Goal: Transaction & Acquisition: Purchase product/service

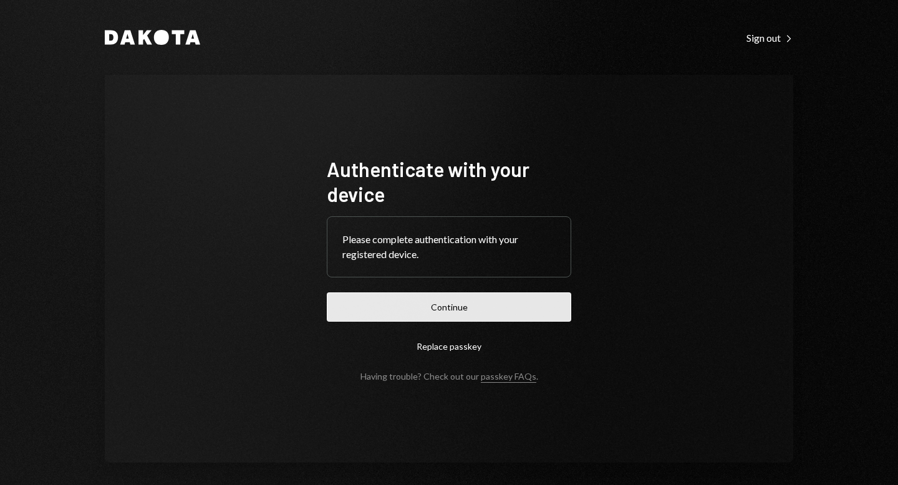
click at [444, 302] on button "Continue" at bounding box center [449, 306] width 244 height 29
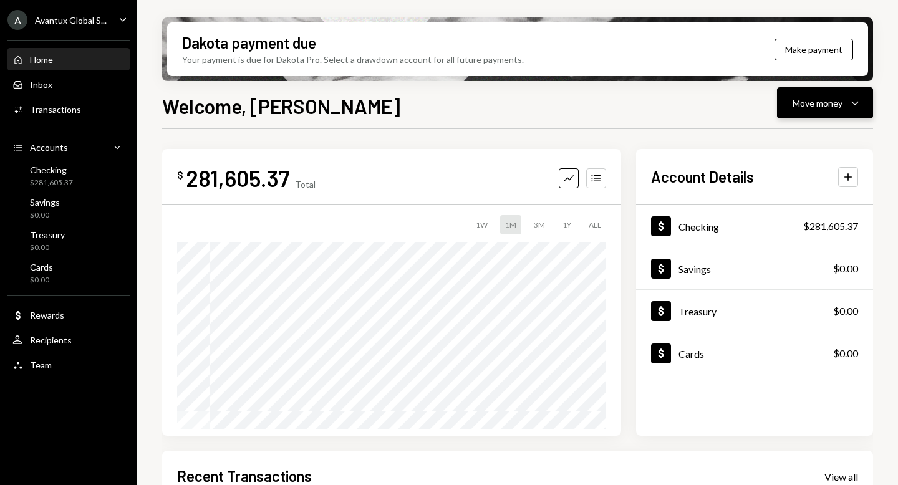
click at [818, 108] on div "Move money" at bounding box center [817, 103] width 50 height 13
click at [790, 141] on div "Send" at bounding box center [814, 140] width 91 height 13
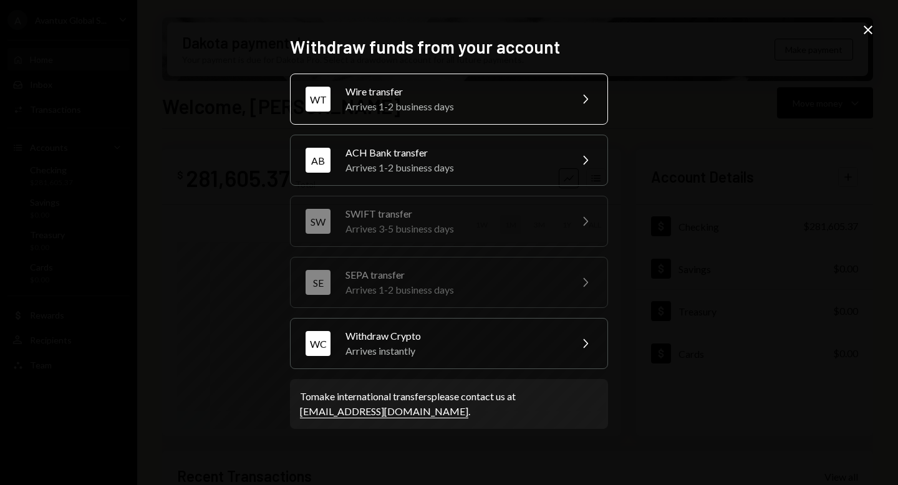
click at [395, 95] on div "Wire transfer" at bounding box center [453, 91] width 217 height 15
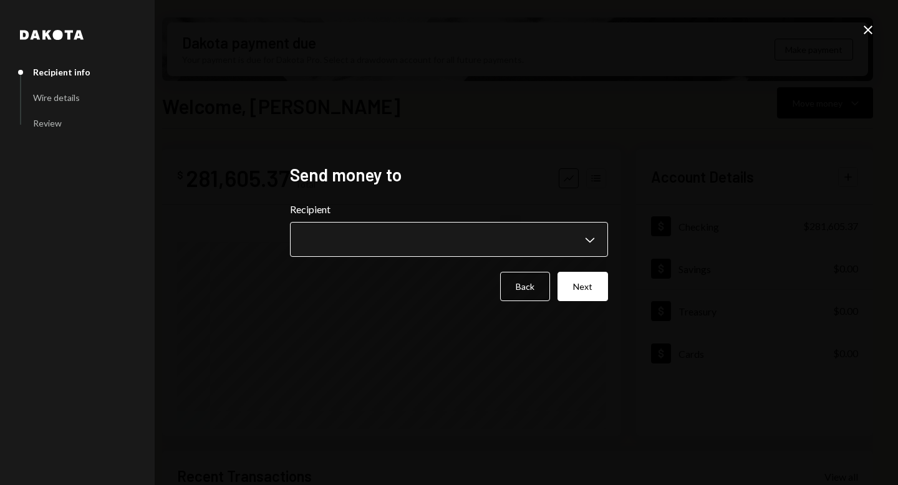
click at [577, 242] on body "A Avantux Global S... Caret Down Home Home Inbox Inbox Activities Transactions …" at bounding box center [449, 242] width 898 height 485
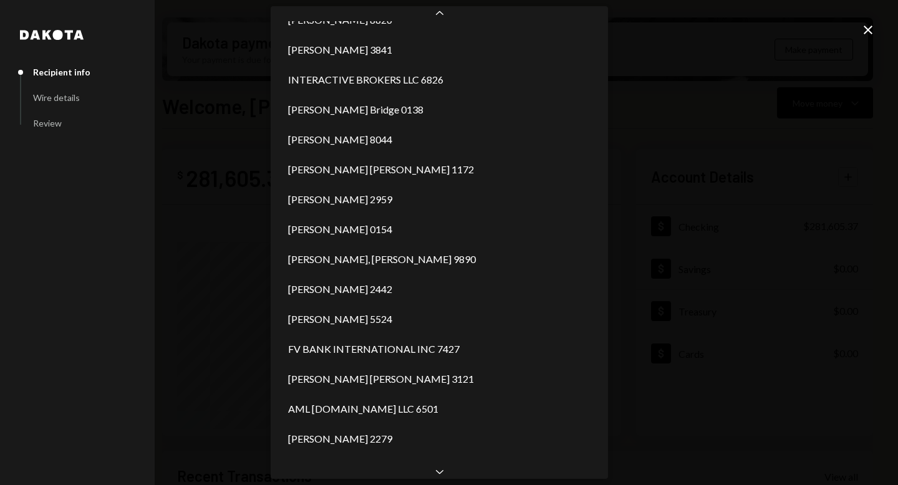
scroll to position [799, 0]
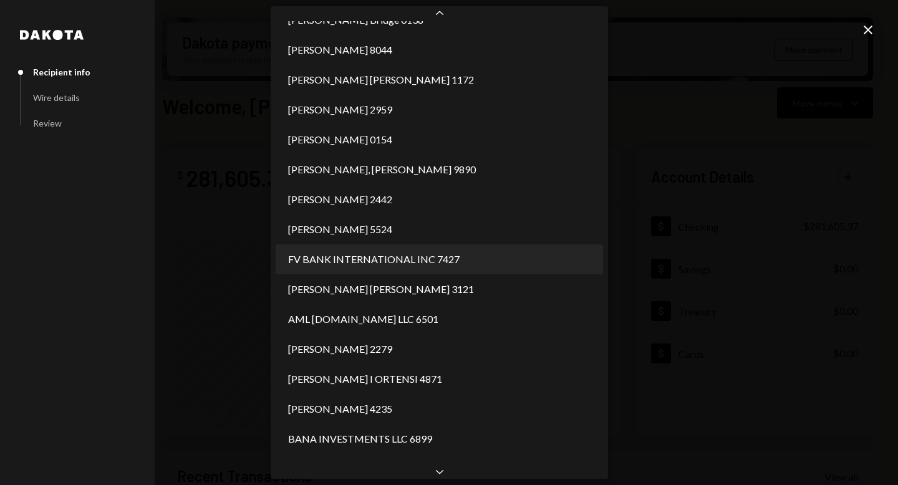
select select "**********"
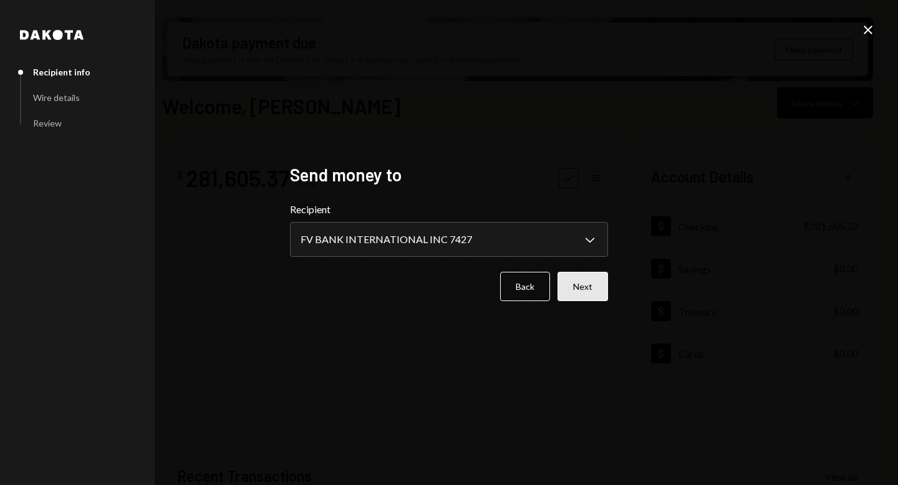
click at [574, 279] on button "Next" at bounding box center [582, 286] width 50 height 29
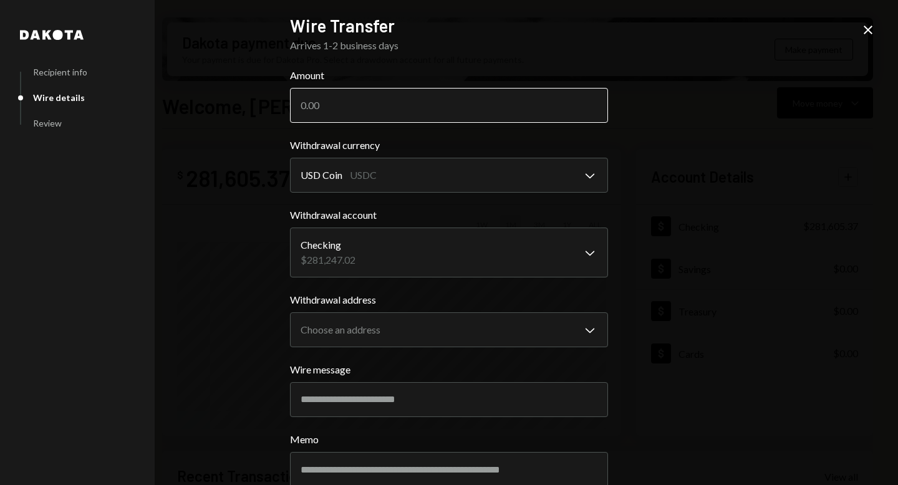
click at [342, 104] on input "Amount" at bounding box center [449, 105] width 318 height 35
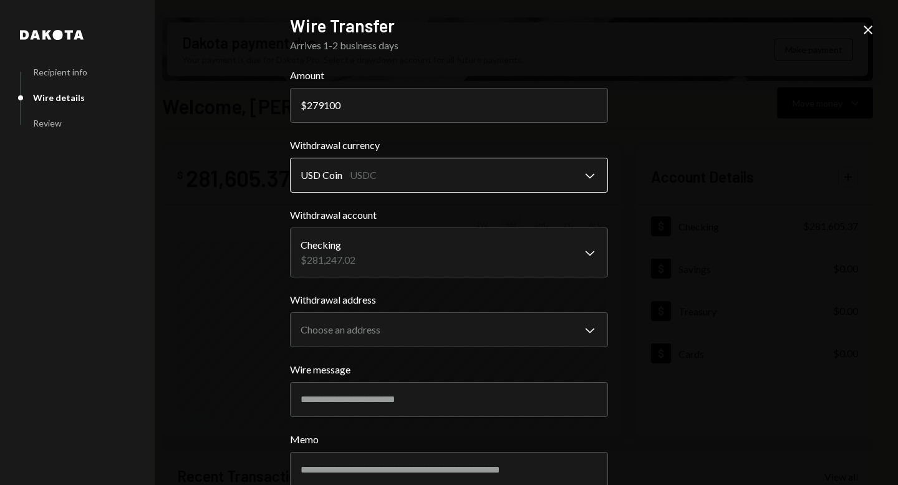
type input "279100"
click at [383, 180] on body "A Avantux Global S... Caret Down Home Home Inbox Inbox Activities Transactions …" at bounding box center [449, 242] width 898 height 485
click at [378, 262] on body "A Avantux Global S... Caret Down Home Home Inbox Inbox Activities Transactions …" at bounding box center [449, 242] width 898 height 485
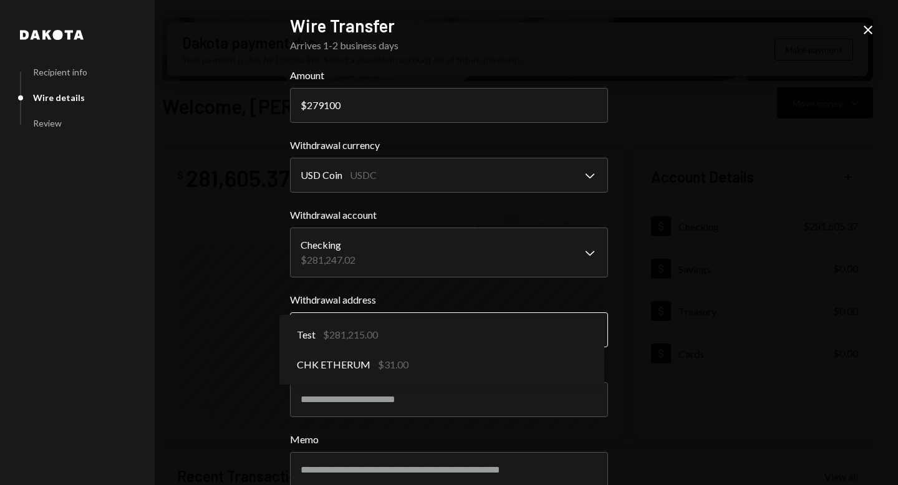
click at [566, 324] on body "A Avantux Global S... Caret Down Home Home Inbox Inbox Activities Transactions …" at bounding box center [449, 242] width 898 height 485
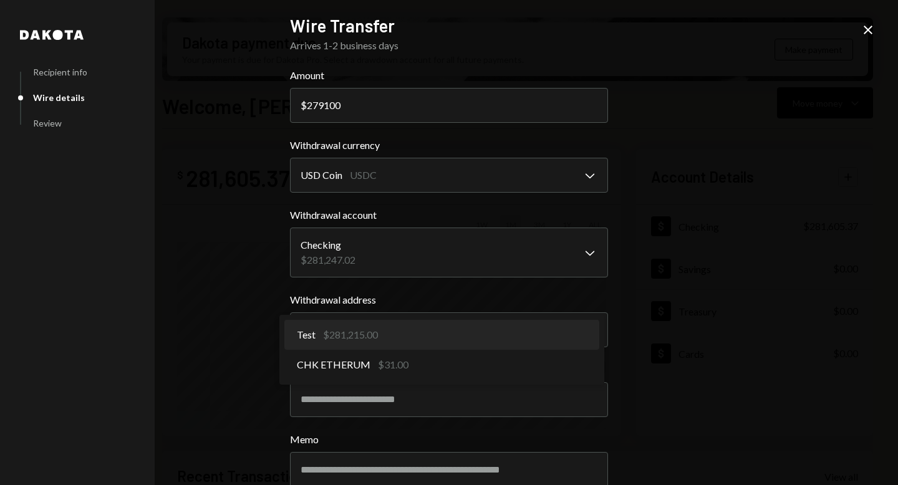
select select "**********"
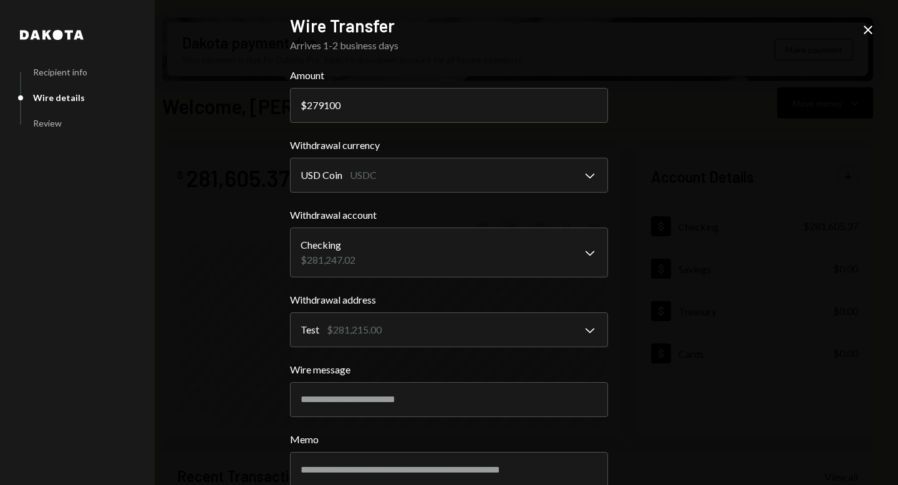
click at [679, 266] on div "**********" at bounding box center [449, 242] width 898 height 485
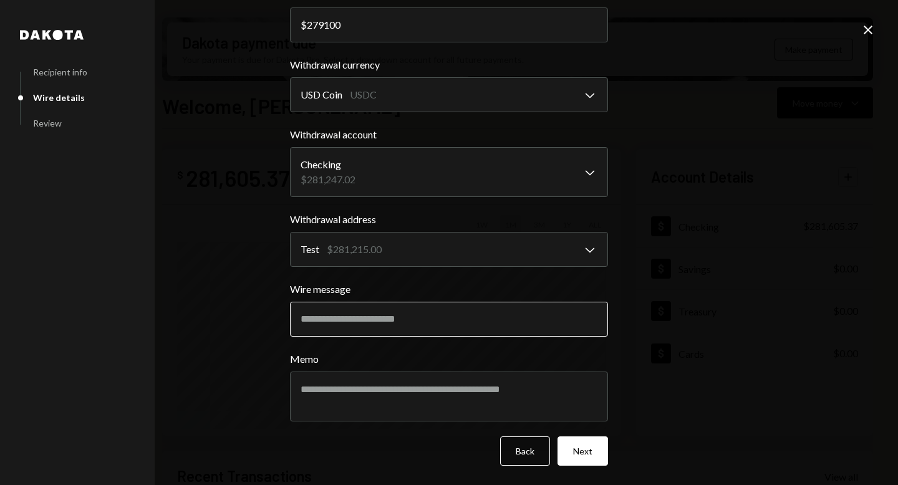
click at [394, 314] on input "Wire message" at bounding box center [449, 319] width 318 height 35
type input "**********"
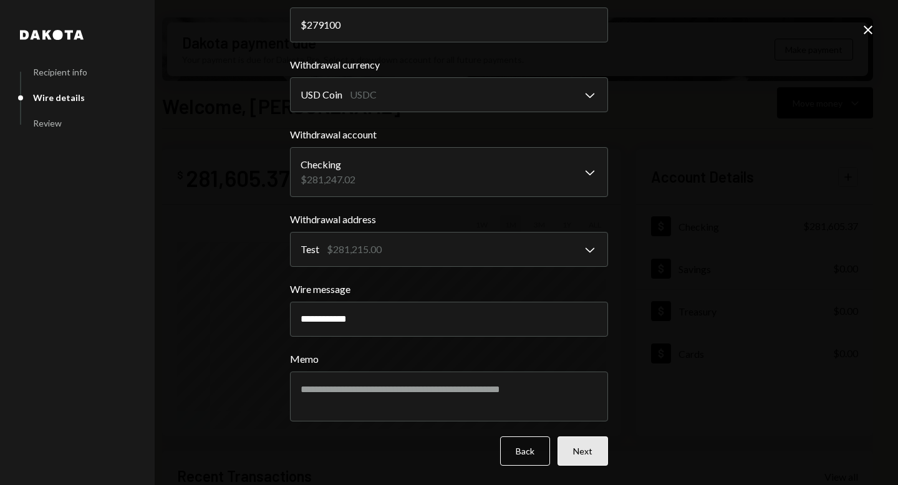
click at [585, 458] on button "Next" at bounding box center [582, 450] width 50 height 29
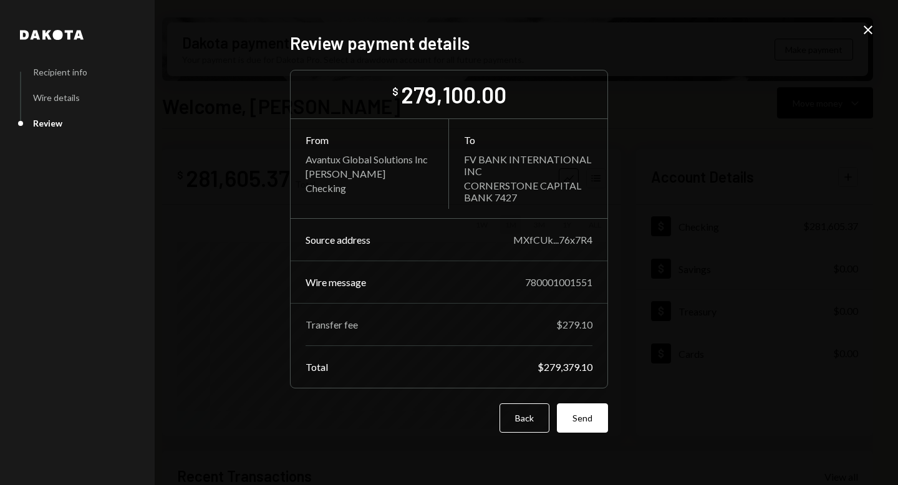
scroll to position [0, 0]
click at [593, 420] on button "Send" at bounding box center [582, 417] width 51 height 29
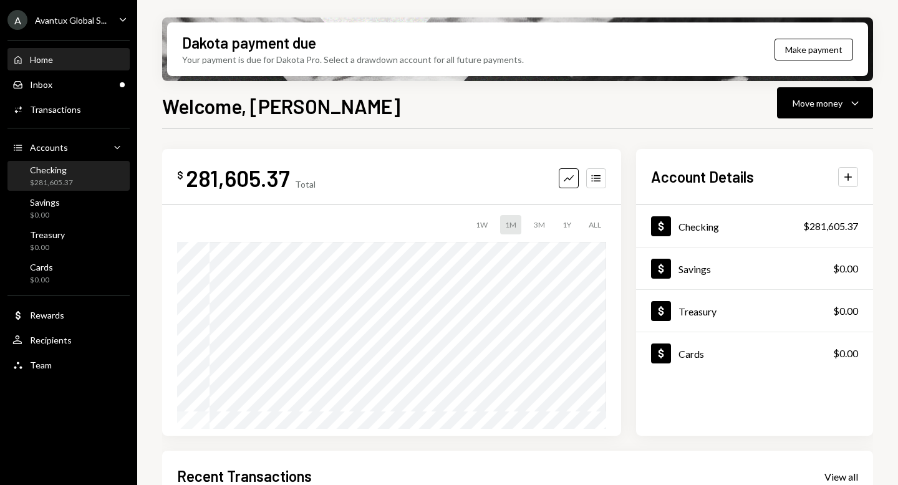
click at [64, 172] on div "Checking" at bounding box center [51, 170] width 43 height 11
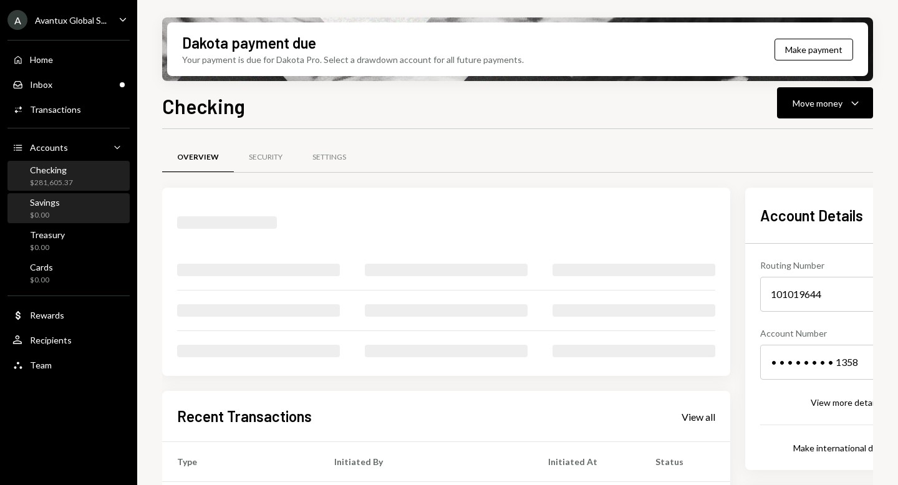
click at [53, 205] on div "Savings" at bounding box center [45, 202] width 30 height 11
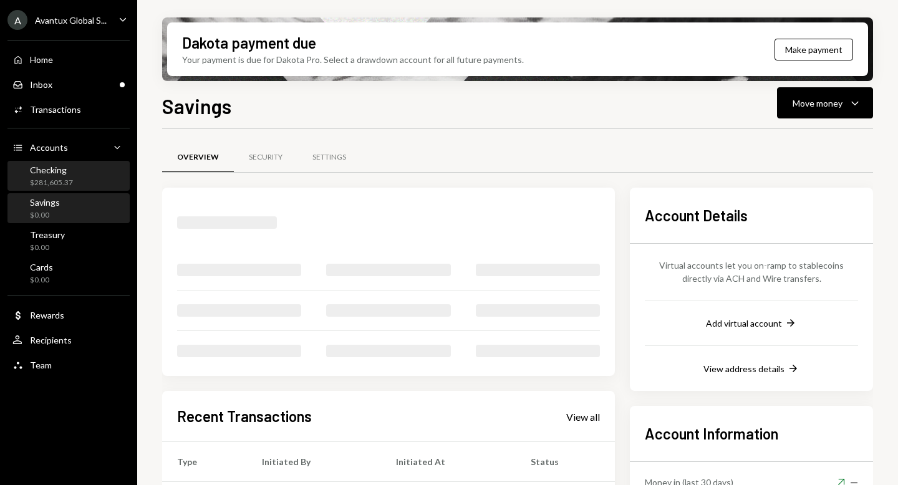
click at [57, 168] on div "Checking" at bounding box center [51, 170] width 43 height 11
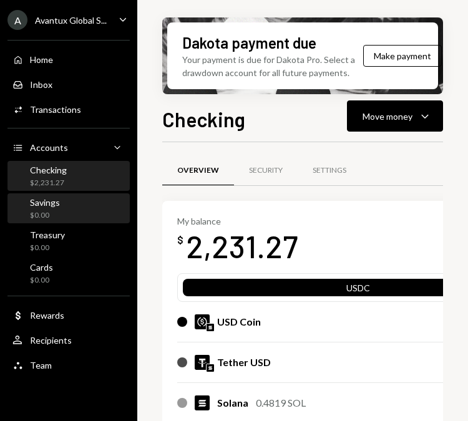
click at [46, 210] on div "$0.00" at bounding box center [45, 215] width 30 height 11
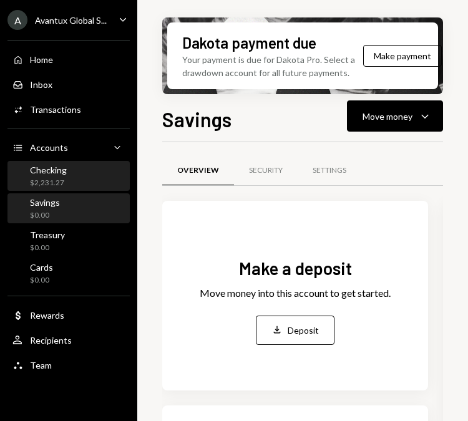
click at [46, 187] on div "$2,231.27" at bounding box center [48, 183] width 37 height 11
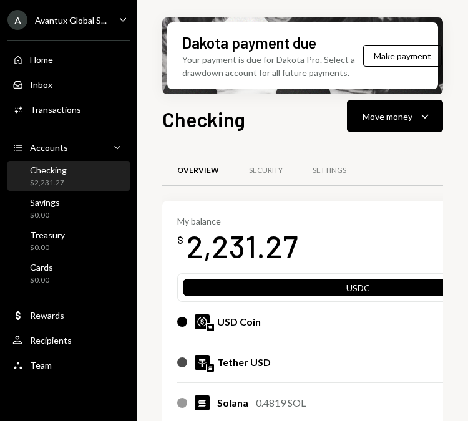
click at [57, 22] on div "Avantux Global S..." at bounding box center [71, 20] width 72 height 11
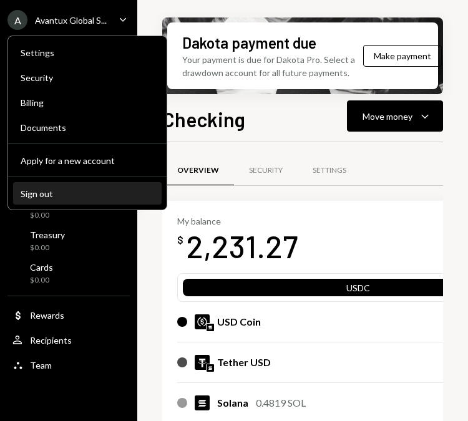
click at [60, 199] on button "Sign out" at bounding box center [87, 194] width 148 height 22
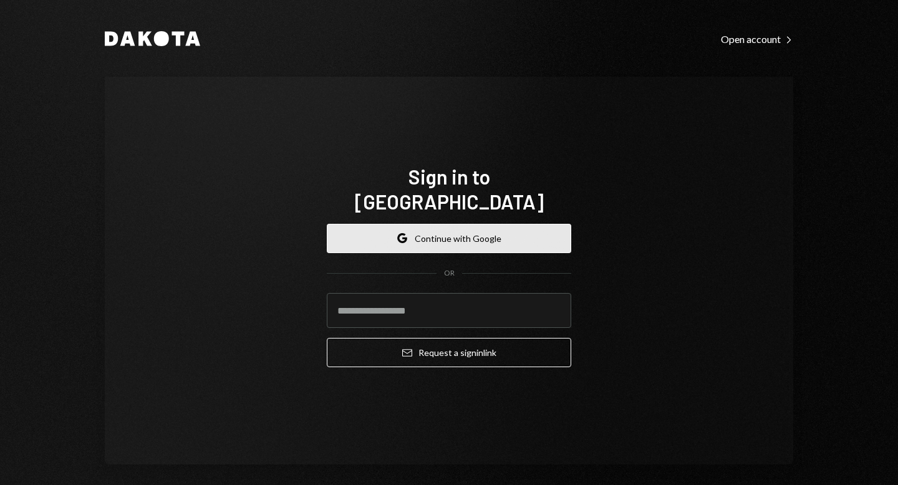
click at [397, 233] on icon "Google" at bounding box center [402, 238] width 10 height 10
